Goal: Use online tool/utility: Utilize a website feature to perform a specific function

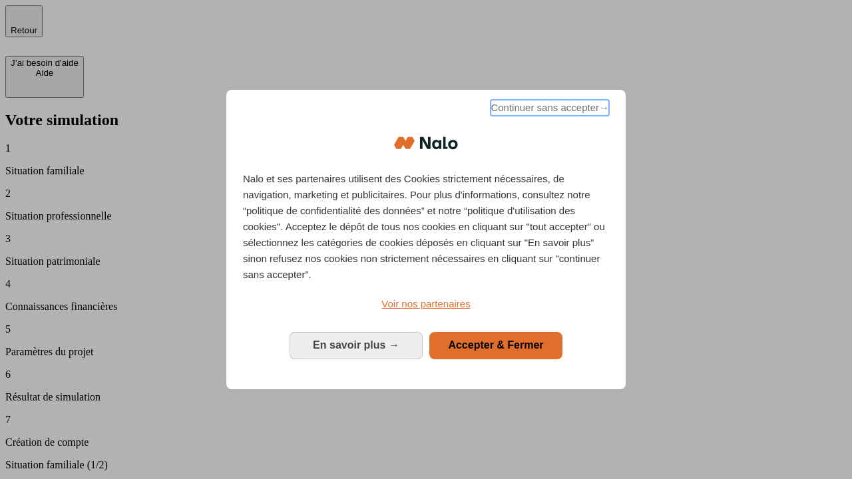
click at [548, 110] on span "Continuer sans accepter →" at bounding box center [549, 108] width 118 height 16
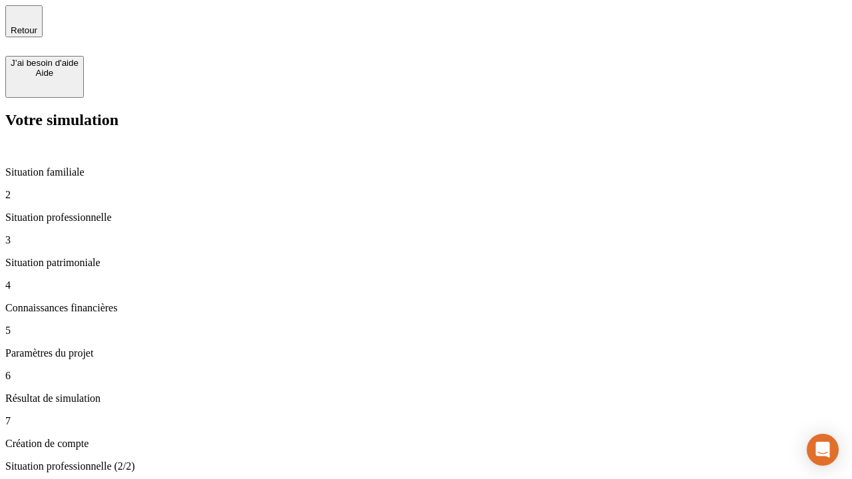
type input "30 000"
type input "1 000"
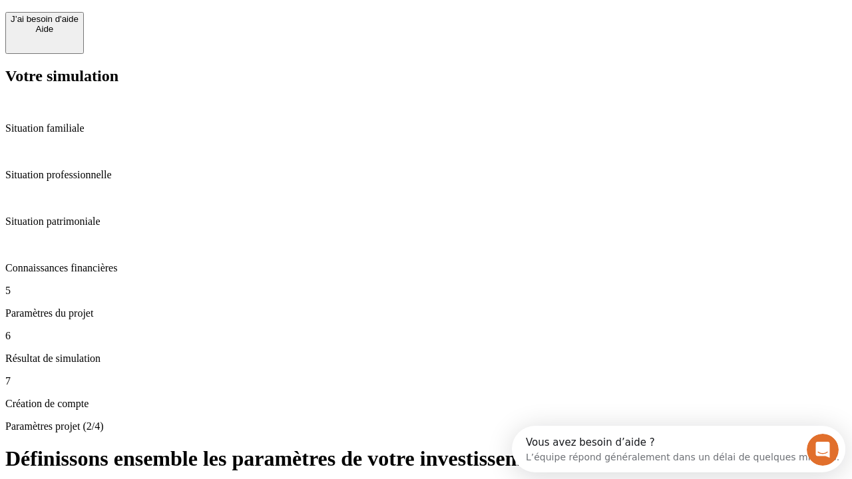
scroll to position [12, 0]
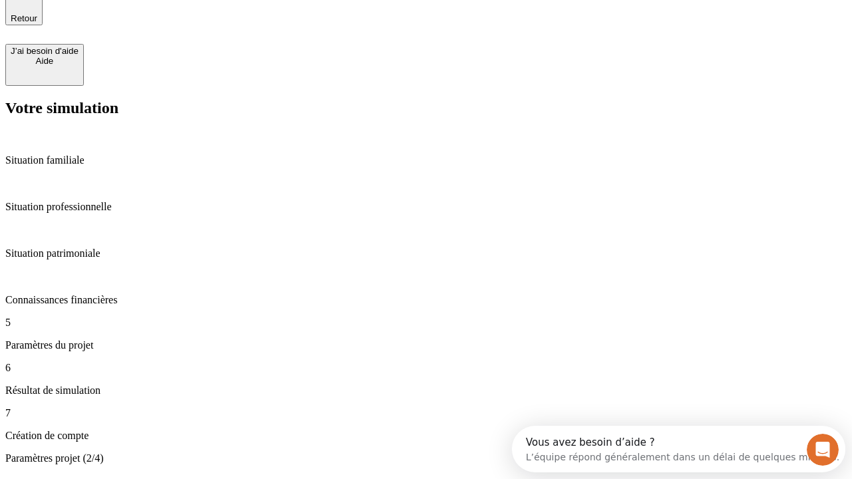
type input "65"
type input "5 000"
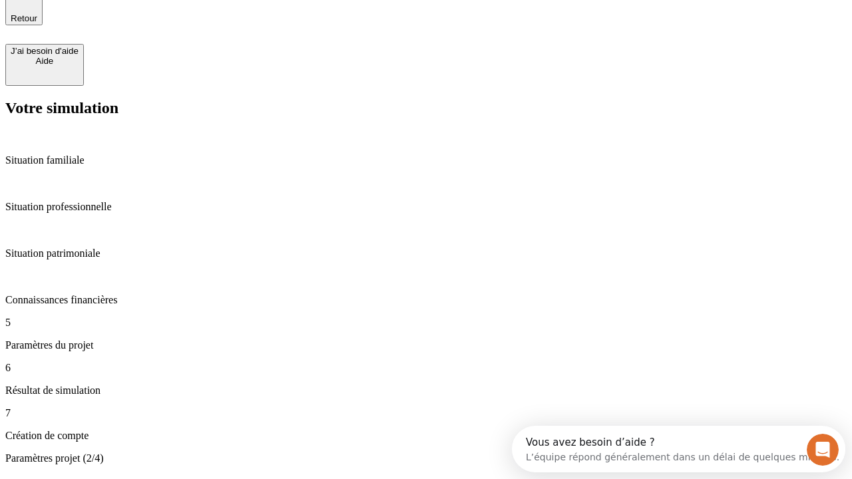
type input "640"
